Goal: Information Seeking & Learning: Learn about a topic

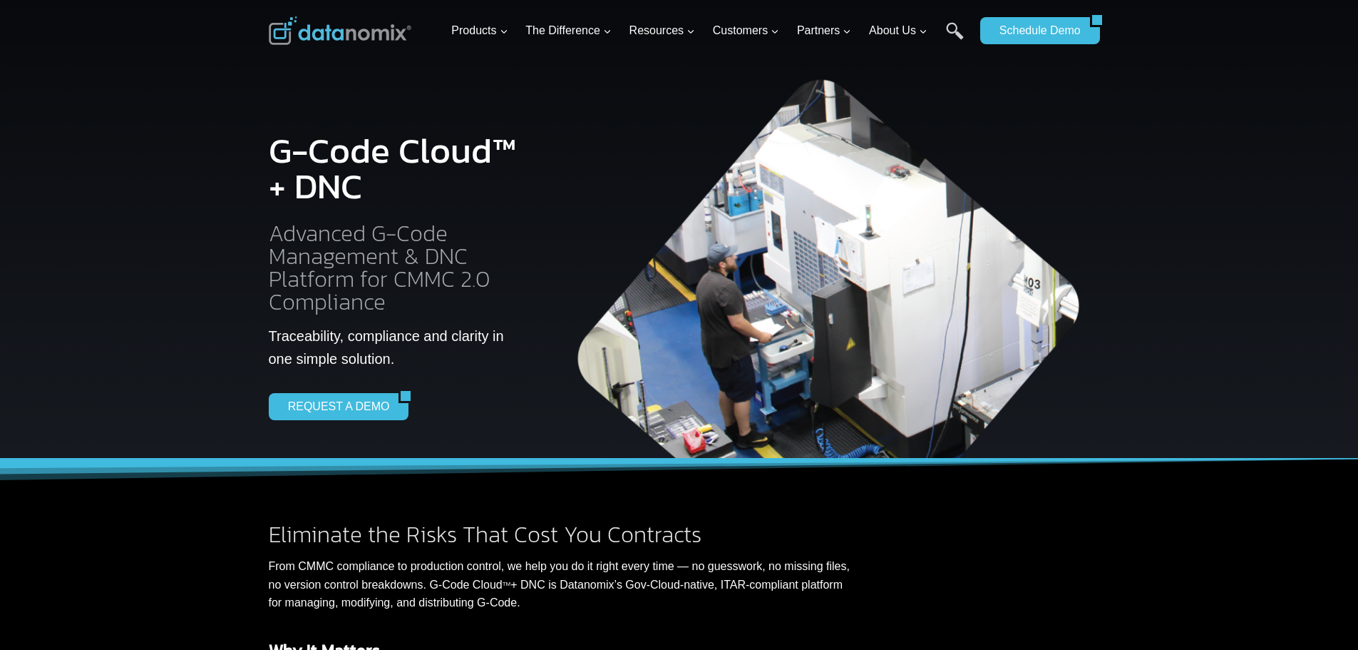
drag, startPoint x: 375, startPoint y: 277, endPoint x: 304, endPoint y: 271, distance: 71.6
click at [304, 271] on h2 "Advanced G-Code Management & DNC Platform for CMMC 2.0 Compliance" at bounding box center [396, 267] width 255 height 91
drag, startPoint x: 319, startPoint y: 268, endPoint x: 339, endPoint y: 255, distance: 24.1
click at [339, 255] on h2 "Advanced G-Code Management & DNC Platform for CMMC 2.0 Compliance" at bounding box center [396, 267] width 255 height 91
click at [357, 49] on div at bounding box center [340, 30] width 143 height 61
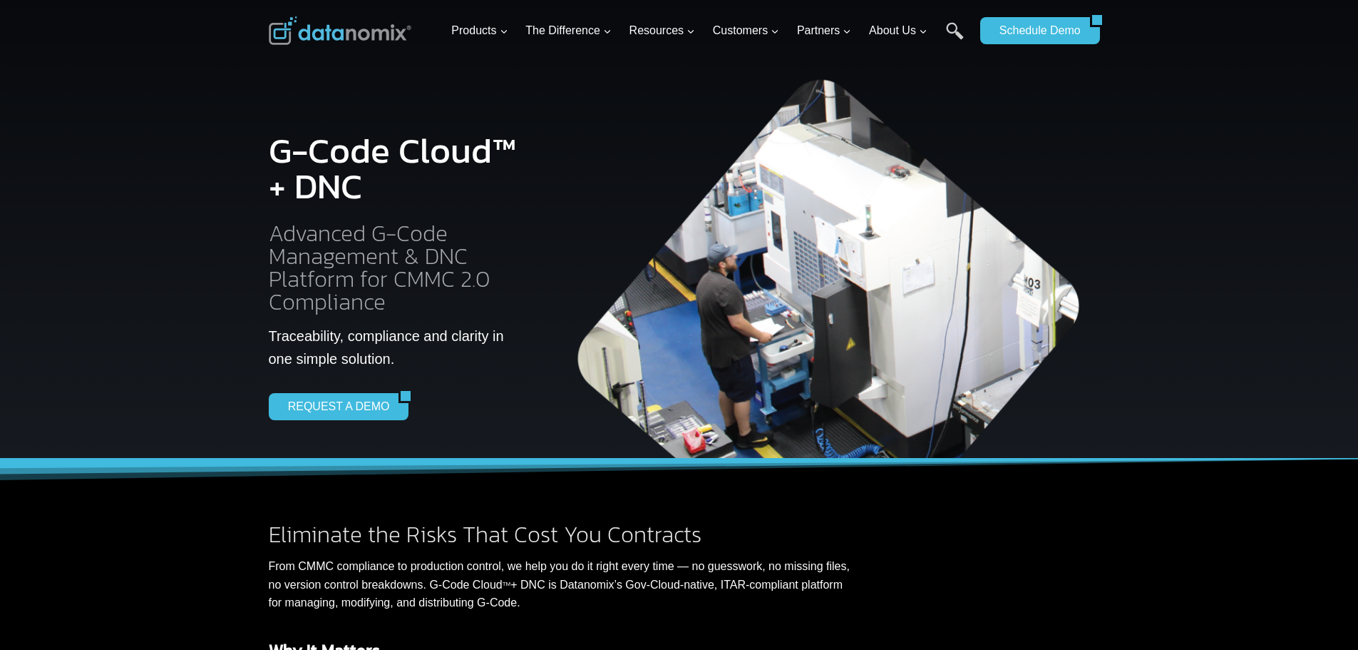
click at [359, 31] on img at bounding box center [340, 30] width 143 height 29
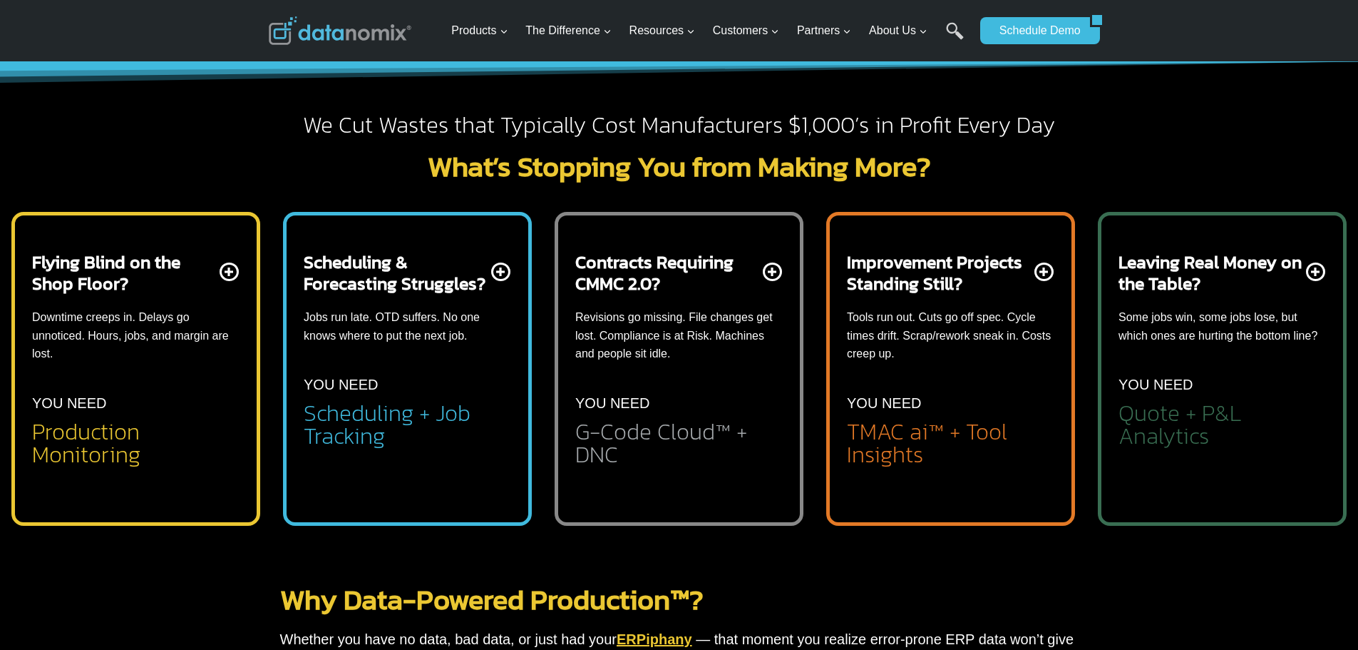
scroll to position [787, 0]
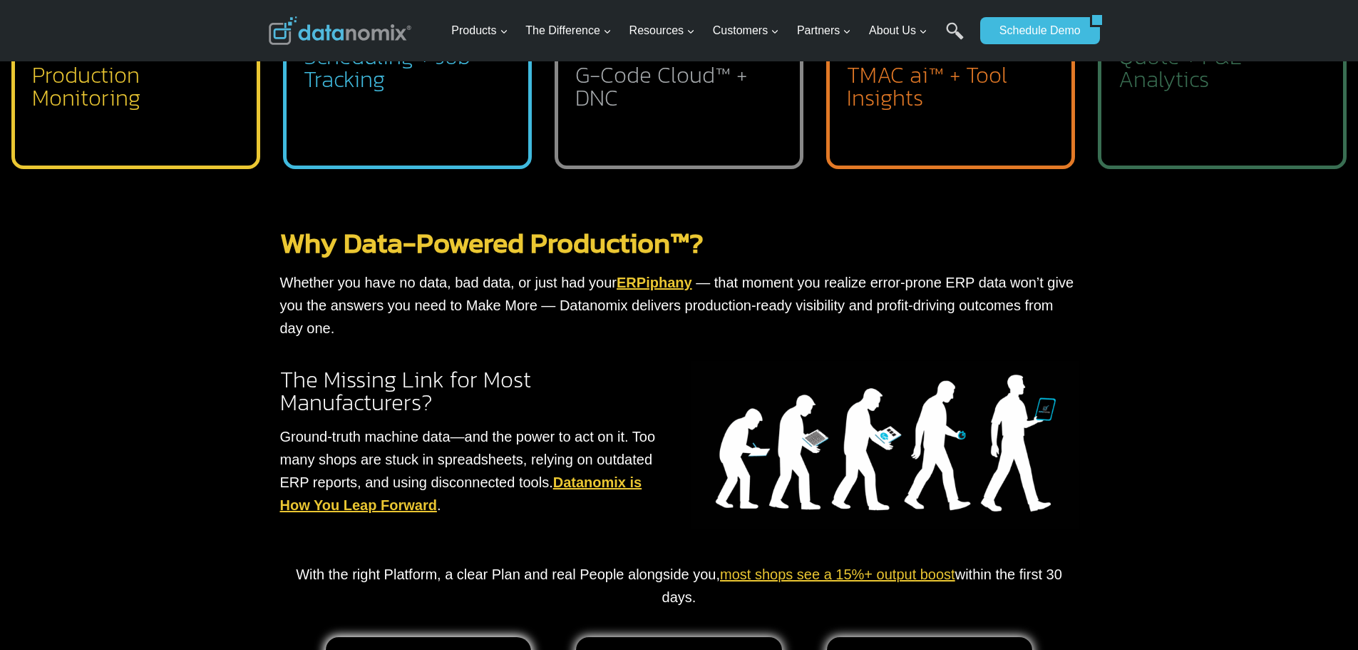
drag, startPoint x: 825, startPoint y: 283, endPoint x: 774, endPoint y: 294, distance: 52.4
click at [774, 294] on p "Whether you have no data, bad data, or just had your ERPiphany — that moment yo…" at bounding box center [679, 305] width 799 height 68
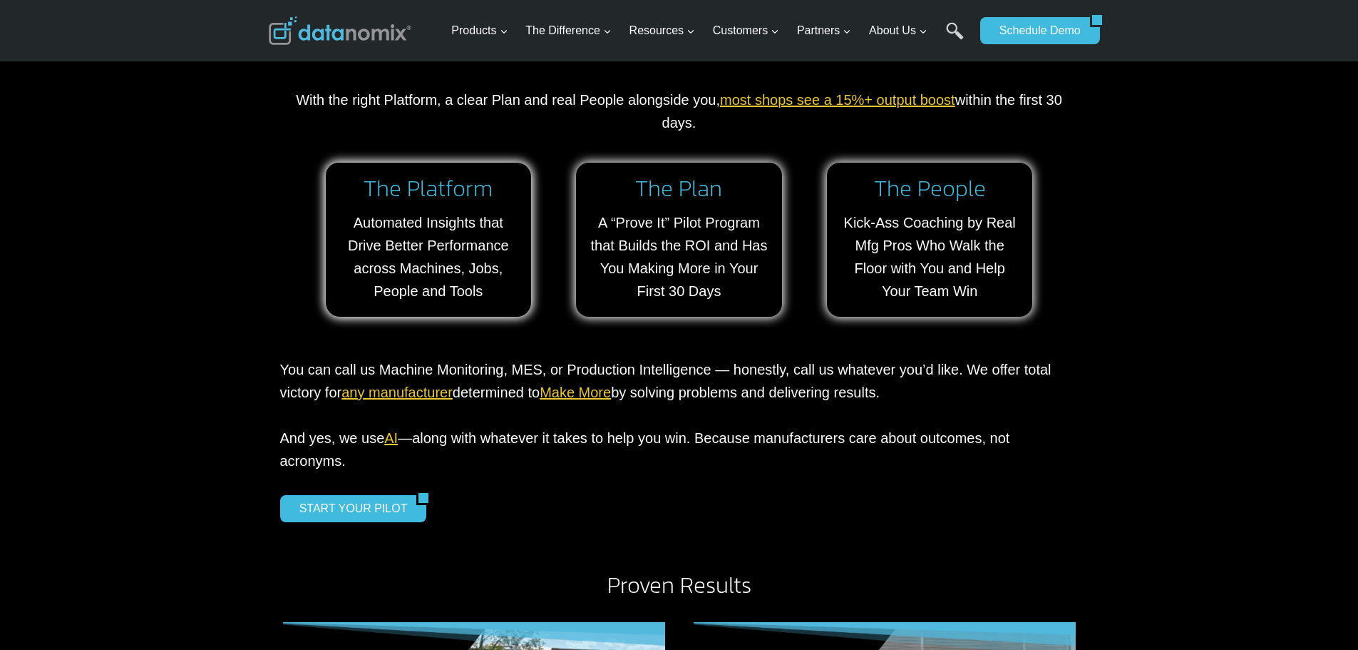
scroll to position [1286, 0]
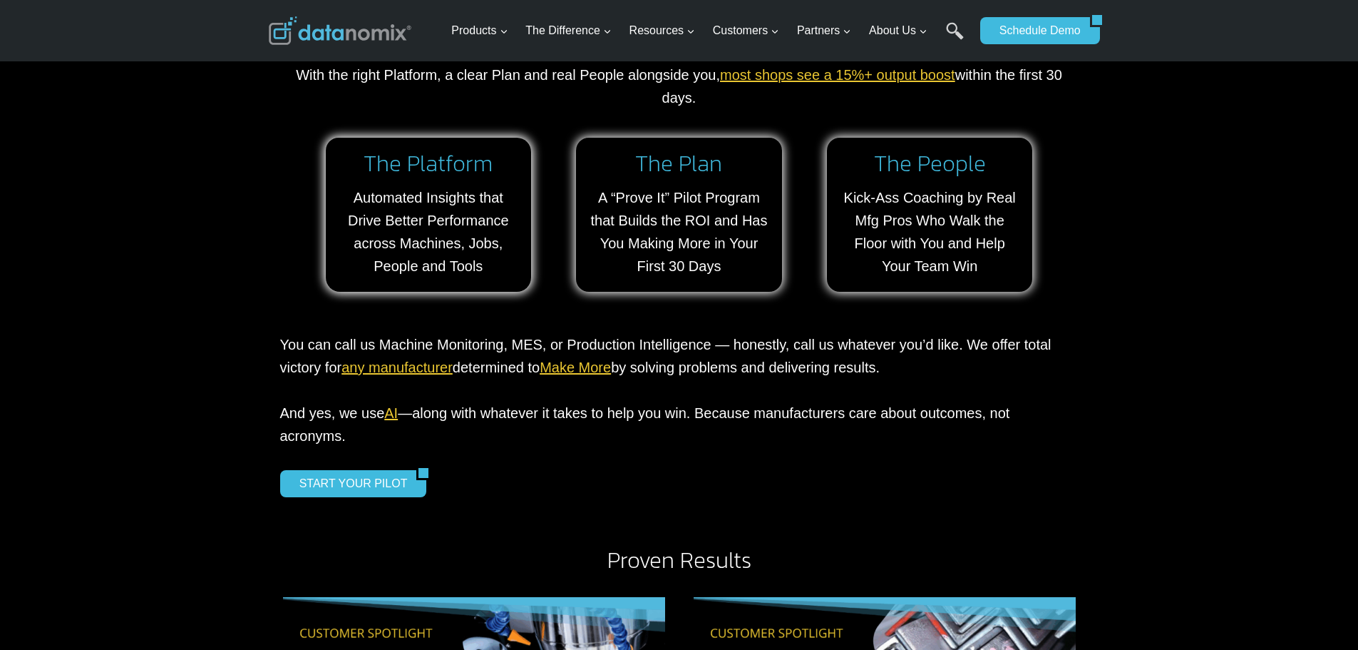
click at [390, 411] on link "AI" at bounding box center [391, 413] width 14 height 16
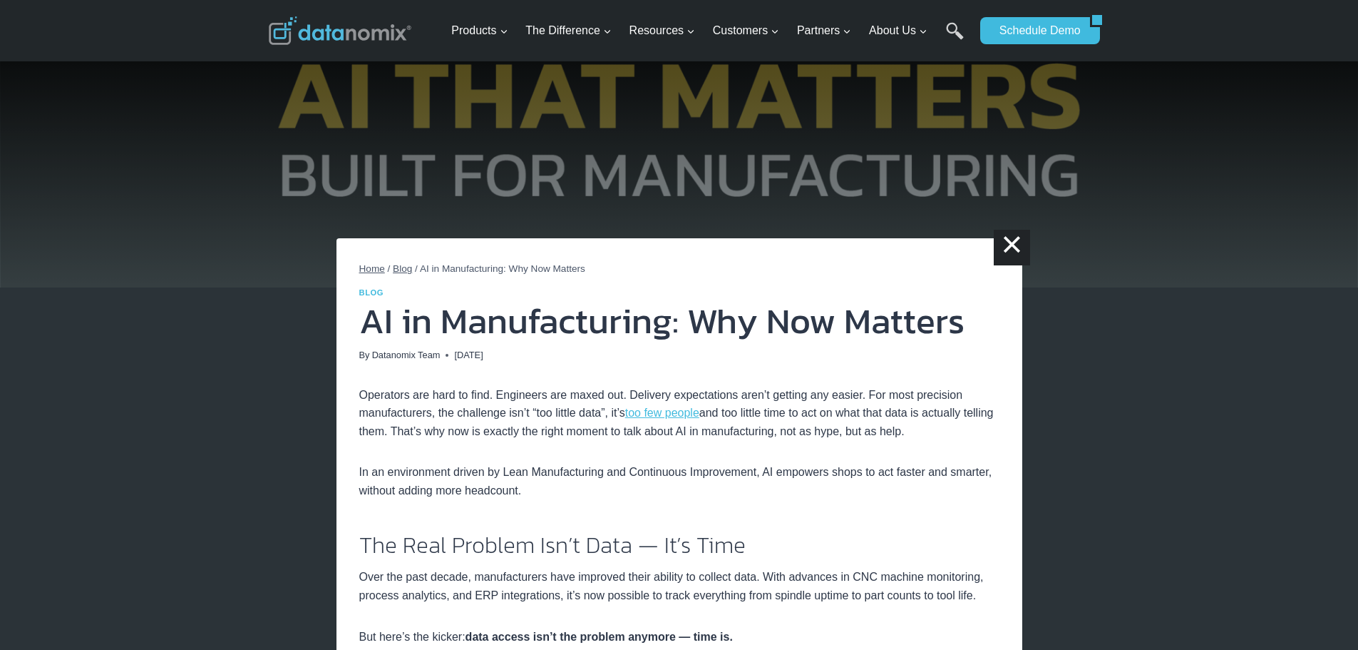
click at [381, 34] on img at bounding box center [340, 30] width 143 height 29
